Goal: Find specific page/section: Find specific page/section

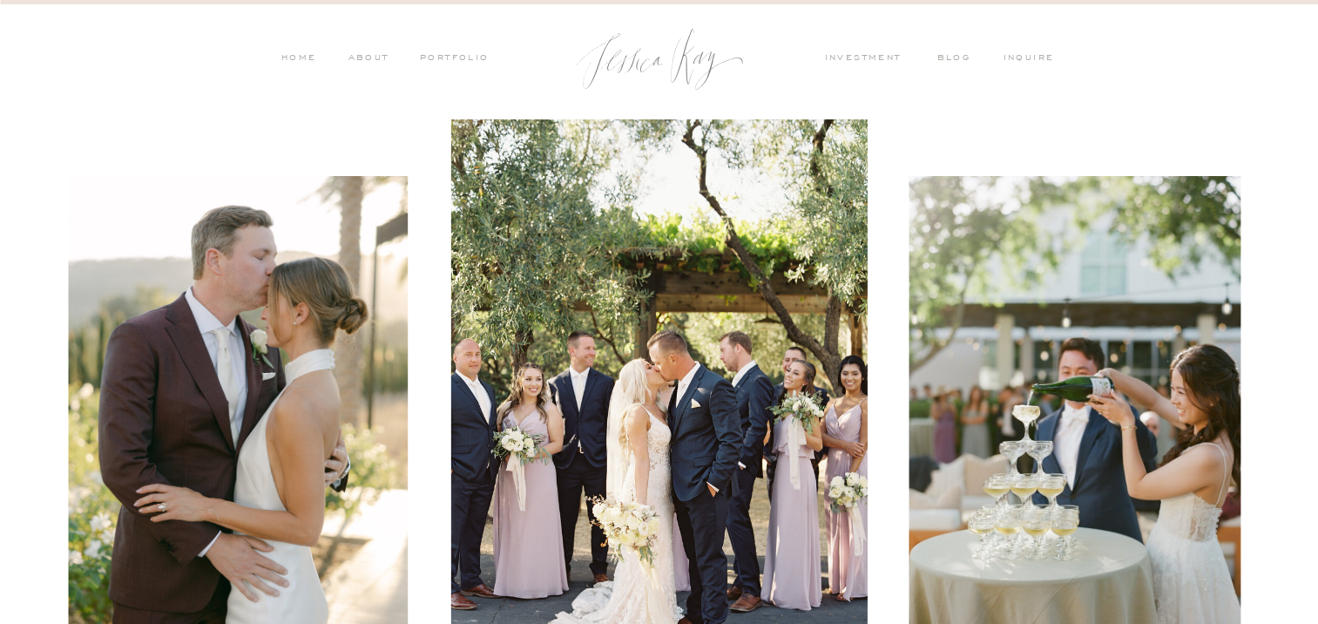
click at [1011, 56] on nav "inquire" at bounding box center [1033, 59] width 59 height 16
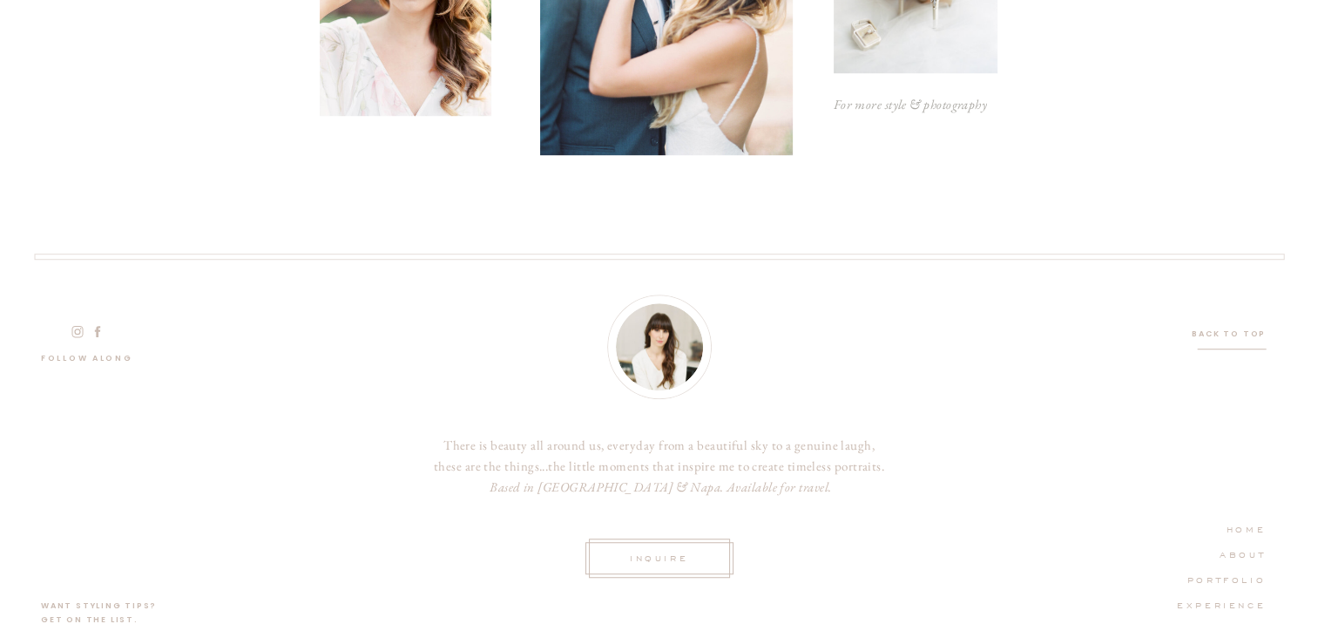
scroll to position [1181, 0]
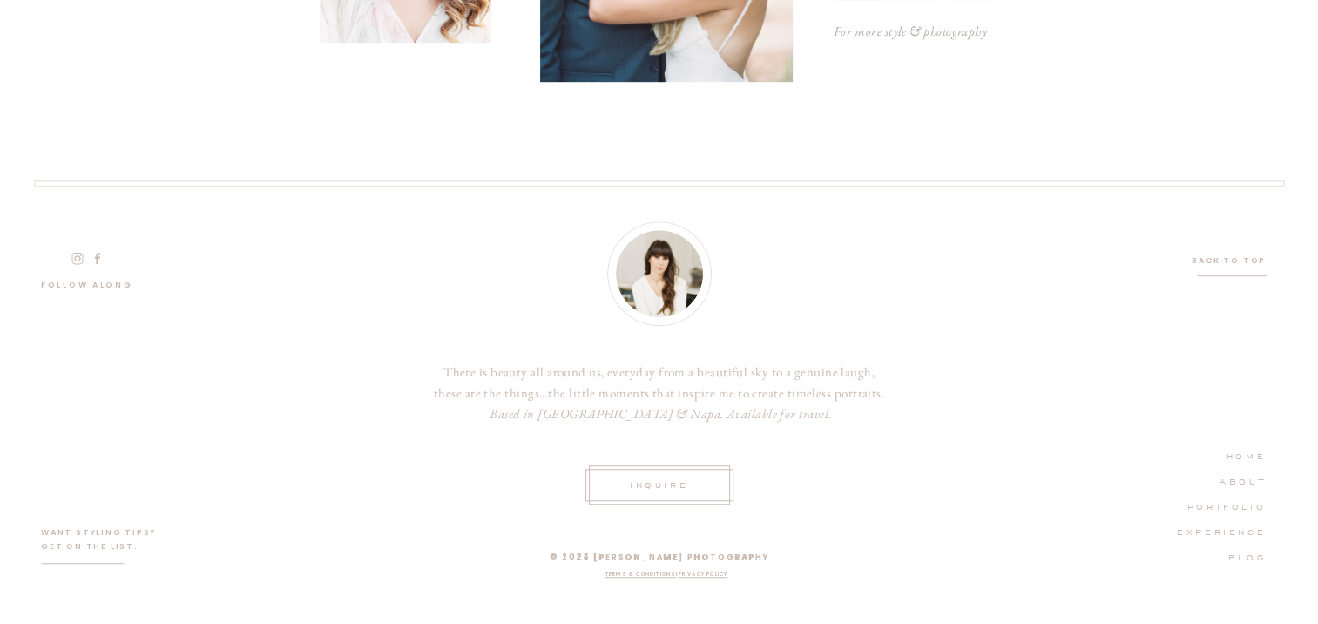
click at [1254, 477] on nav "ABOUT" at bounding box center [1216, 480] width 98 height 16
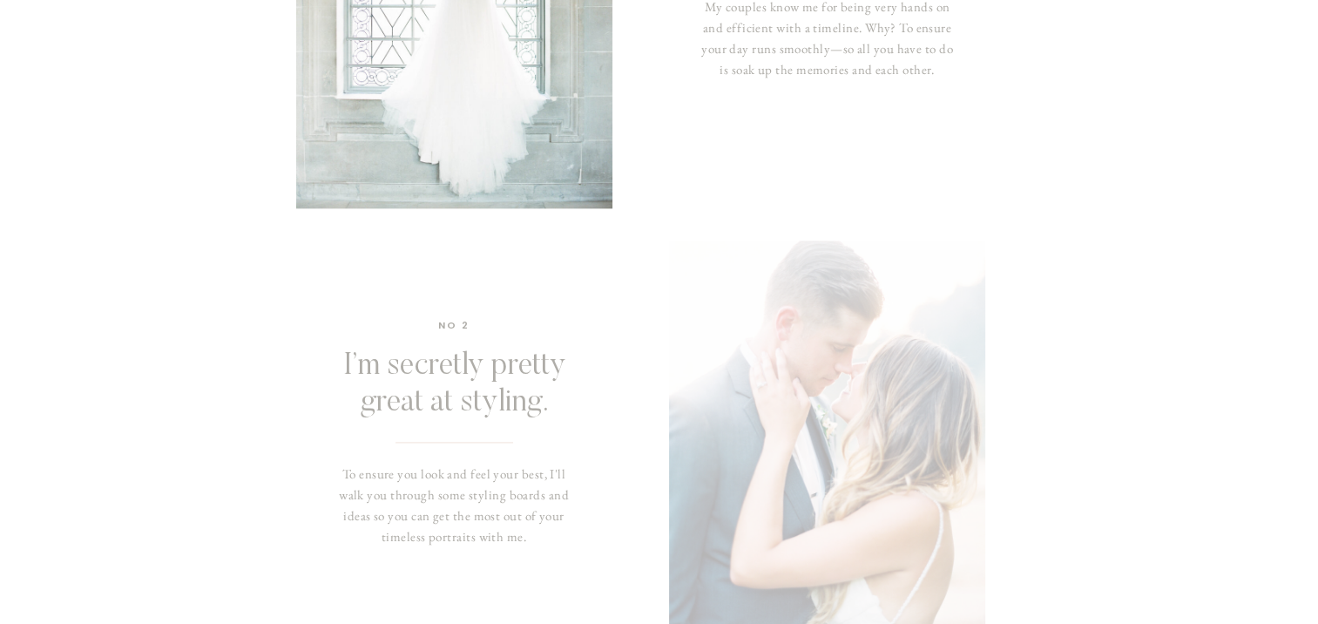
scroll to position [4700, 0]
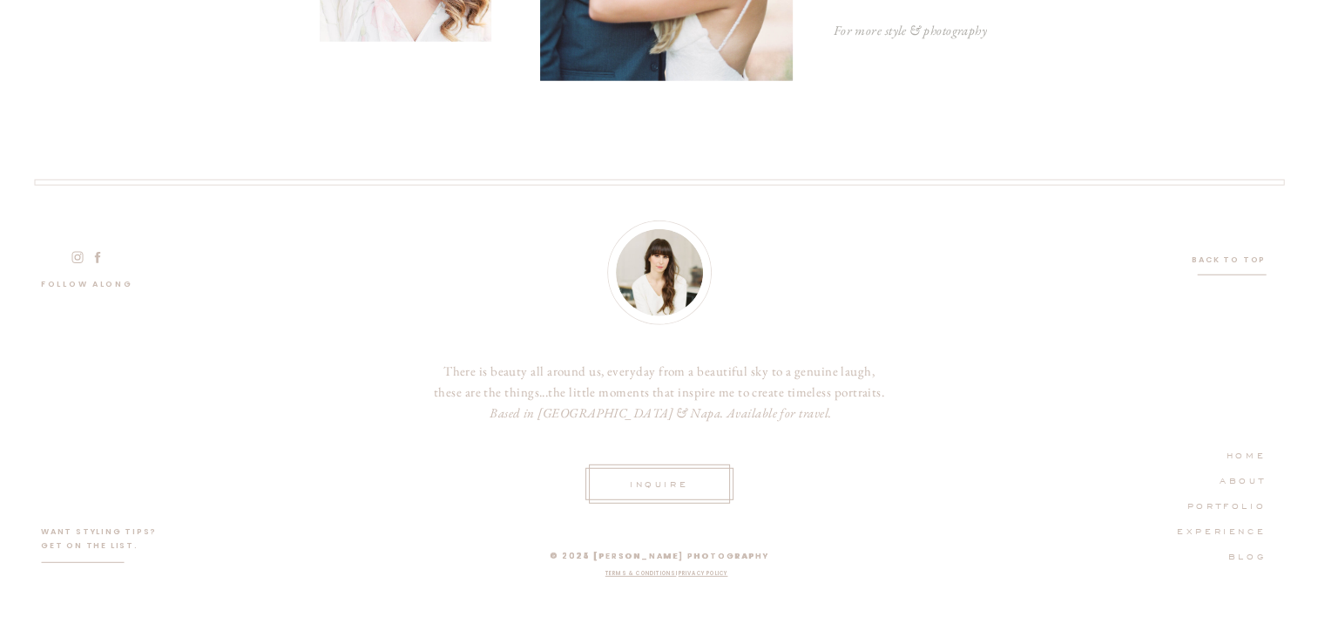
click at [676, 490] on p "INquire" at bounding box center [660, 483] width 70 height 16
